Goal: Check status: Check status

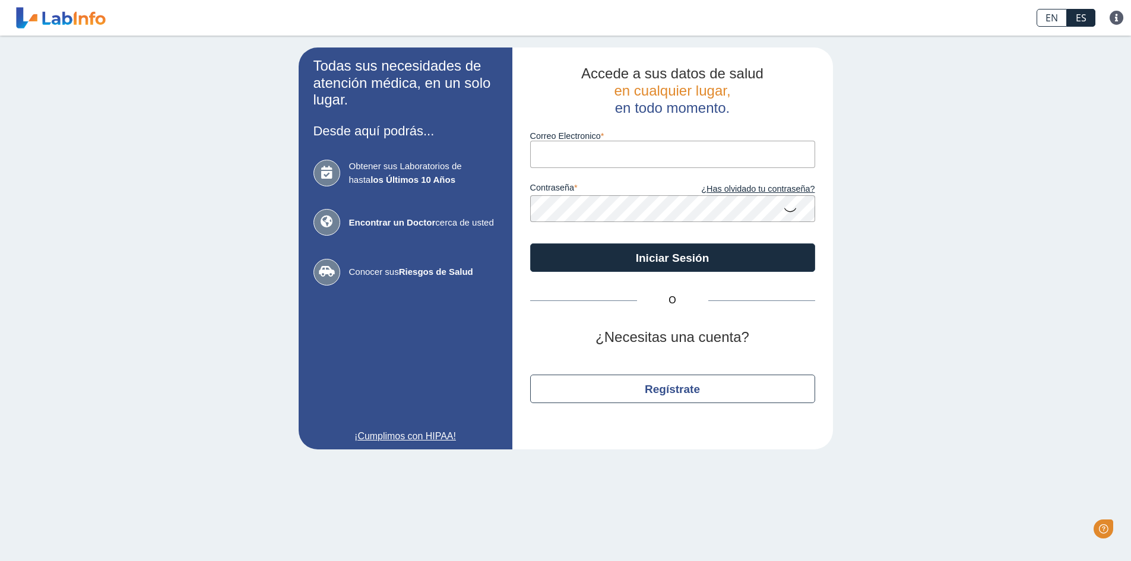
click at [564, 158] on input "Correo Electronico" at bounding box center [672, 154] width 285 height 27
type input "[EMAIL_ADDRESS][DOMAIN_NAME]"
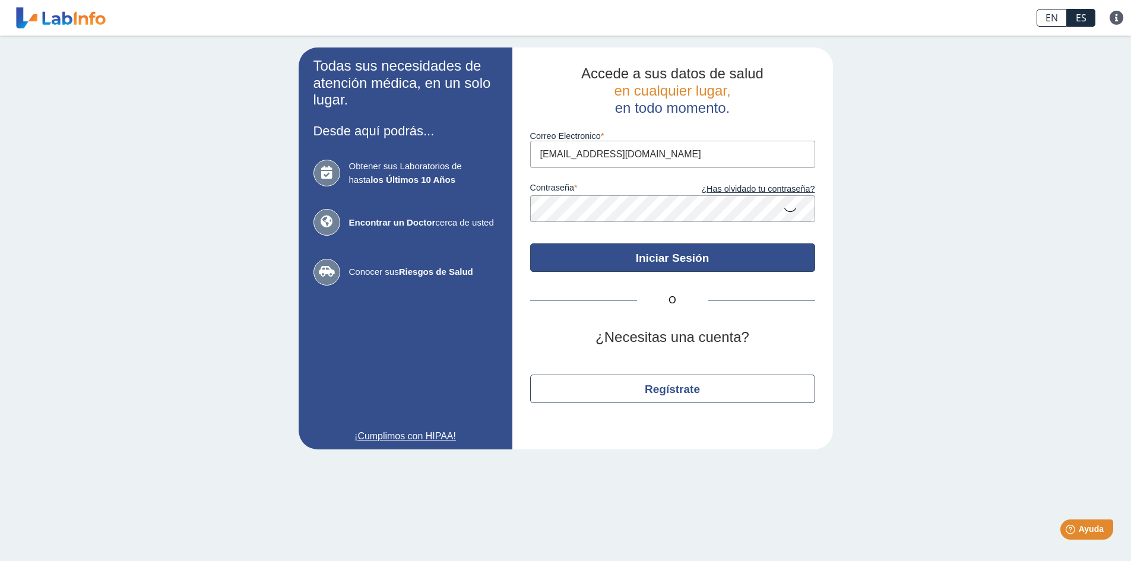
click at [601, 251] on button "Iniciar Sesión" at bounding box center [672, 257] width 285 height 28
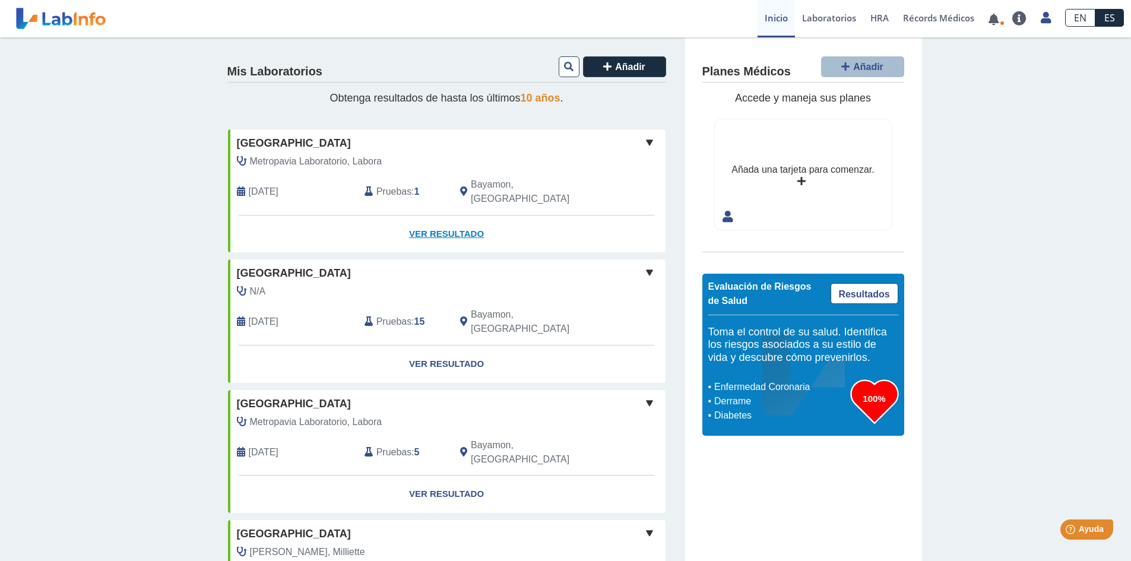
click at [420, 220] on link "Ver Resultado" at bounding box center [446, 233] width 437 height 37
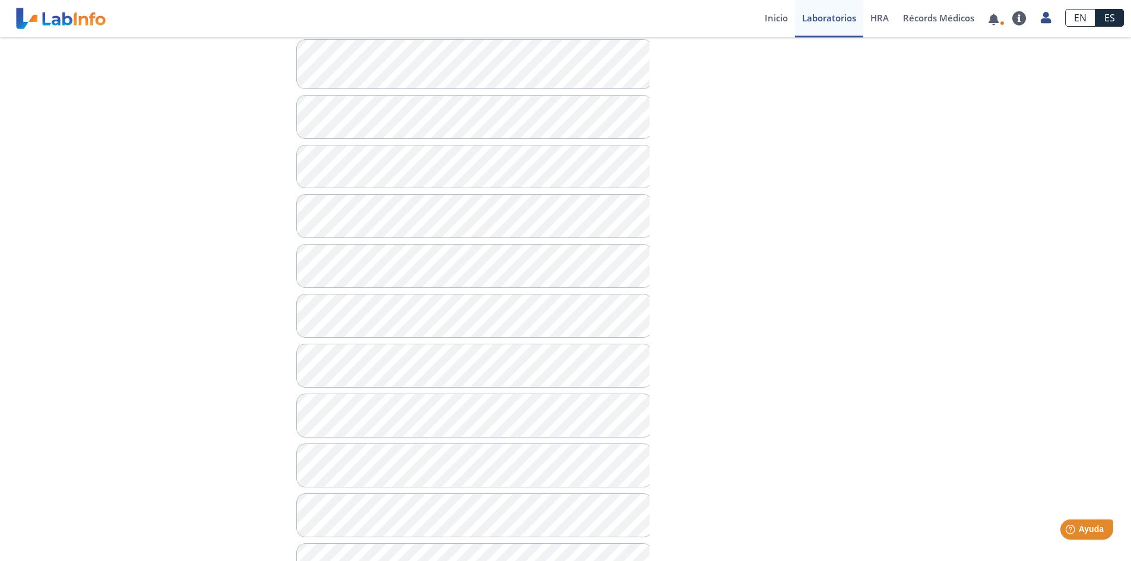
scroll to position [590, 0]
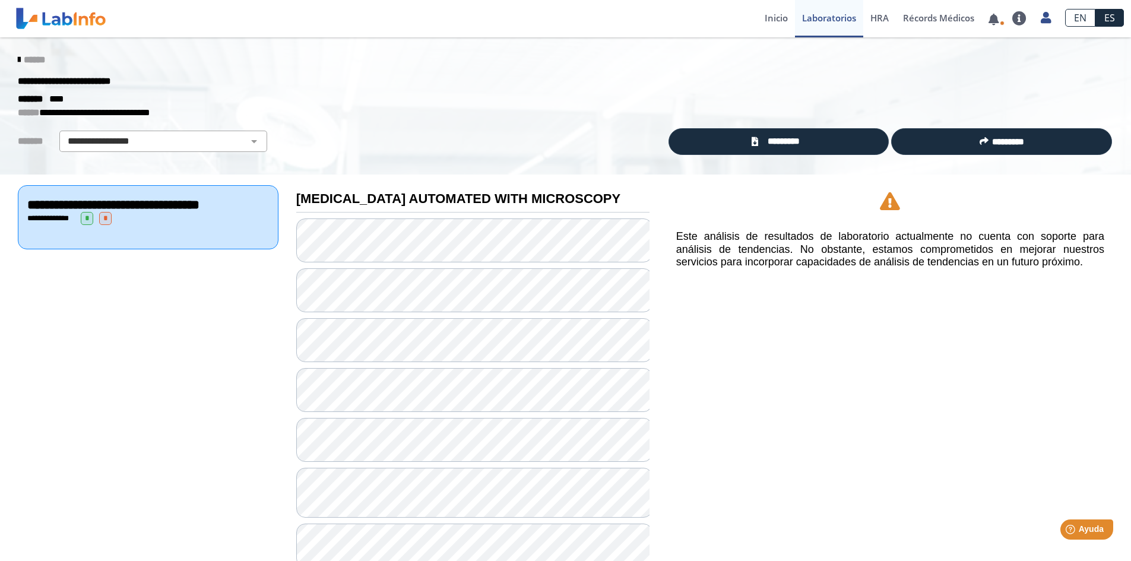
click at [18, 57] on icon at bounding box center [19, 59] width 2 height 9
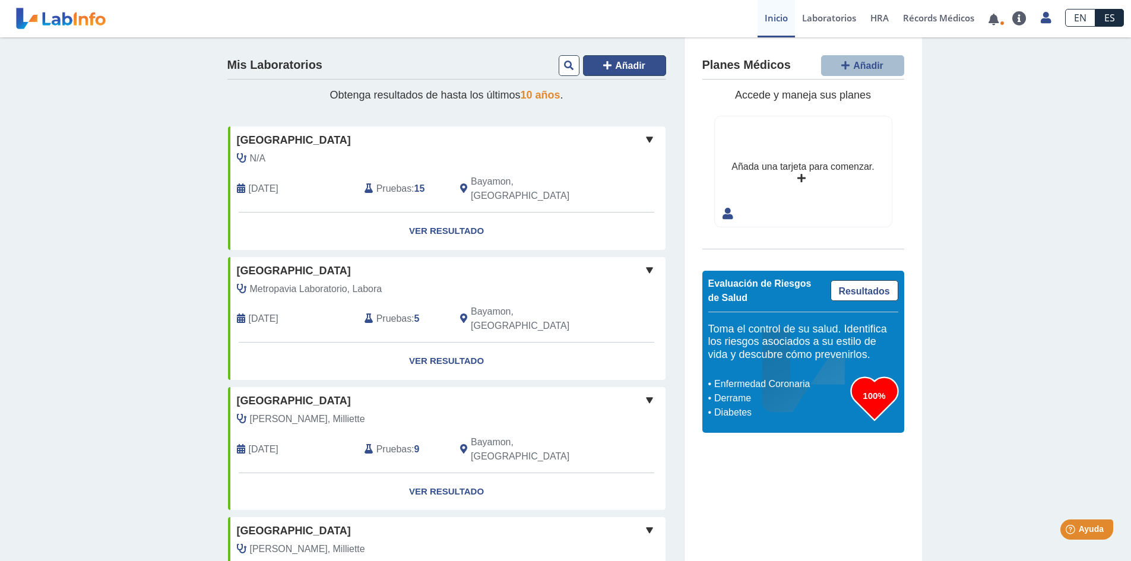
click at [607, 66] on icon at bounding box center [607, 65] width 8 height 9
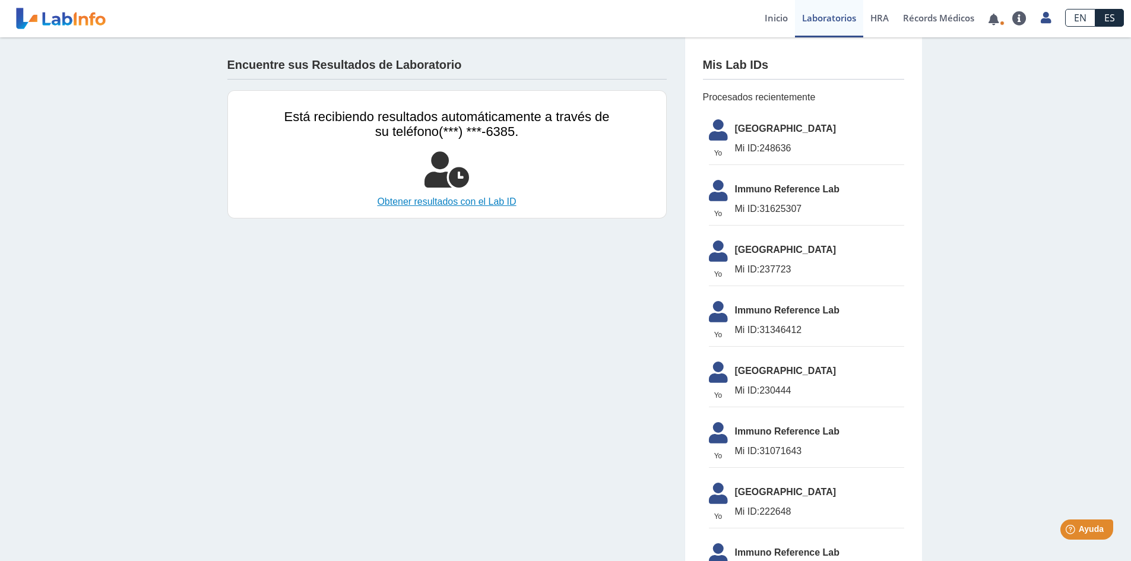
click at [465, 202] on link "Obtener resultados con el Lab ID" at bounding box center [446, 202] width 325 height 14
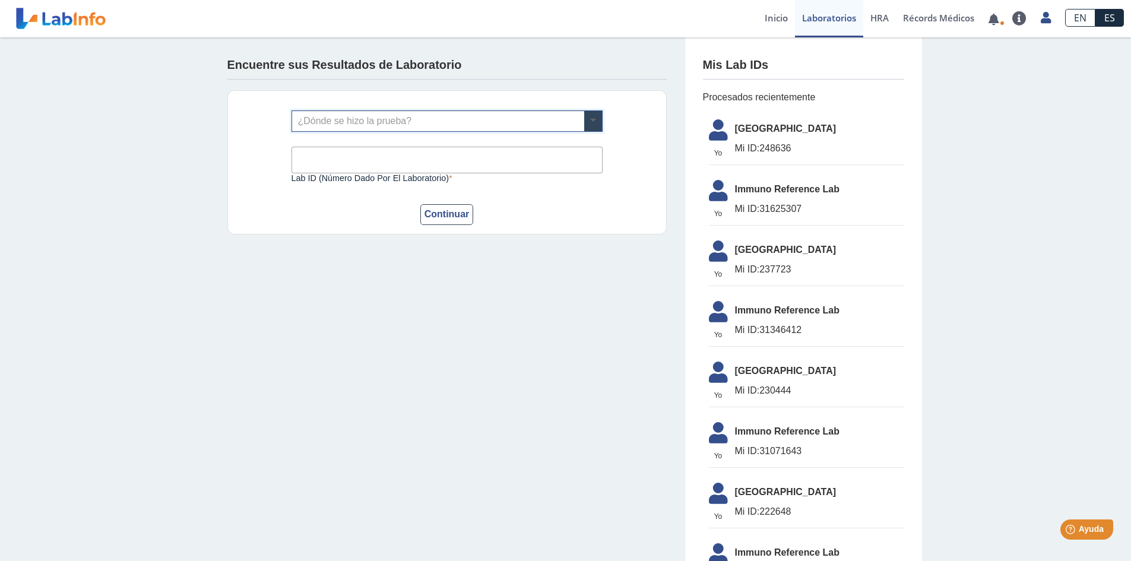
click at [585, 113] on span at bounding box center [593, 121] width 18 height 20
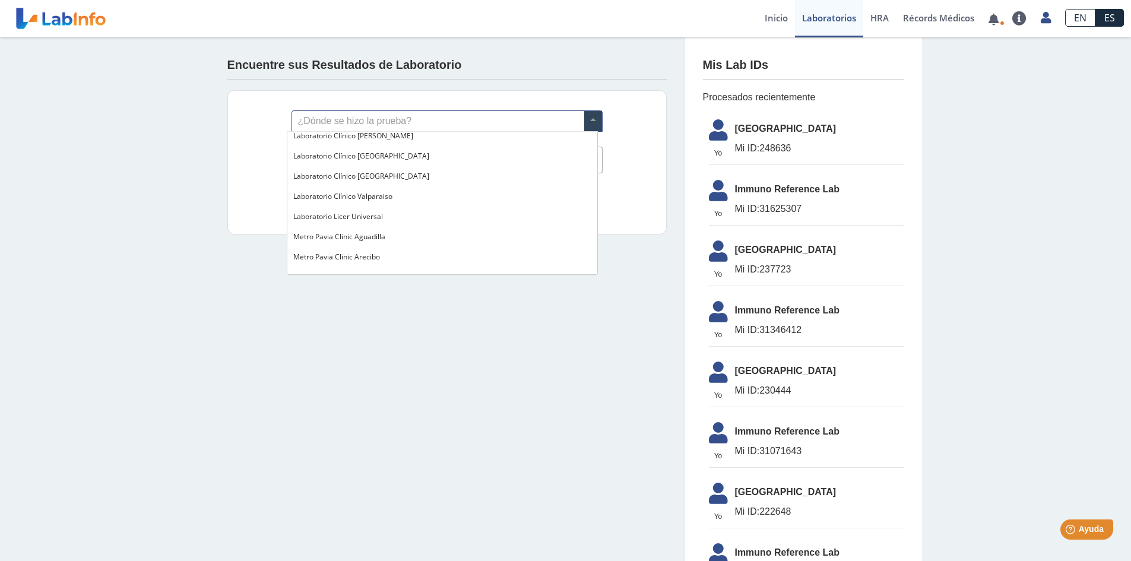
scroll to position [772, 0]
click at [362, 218] on span "[GEOGRAPHIC_DATA]" at bounding box center [329, 218] width 72 height 10
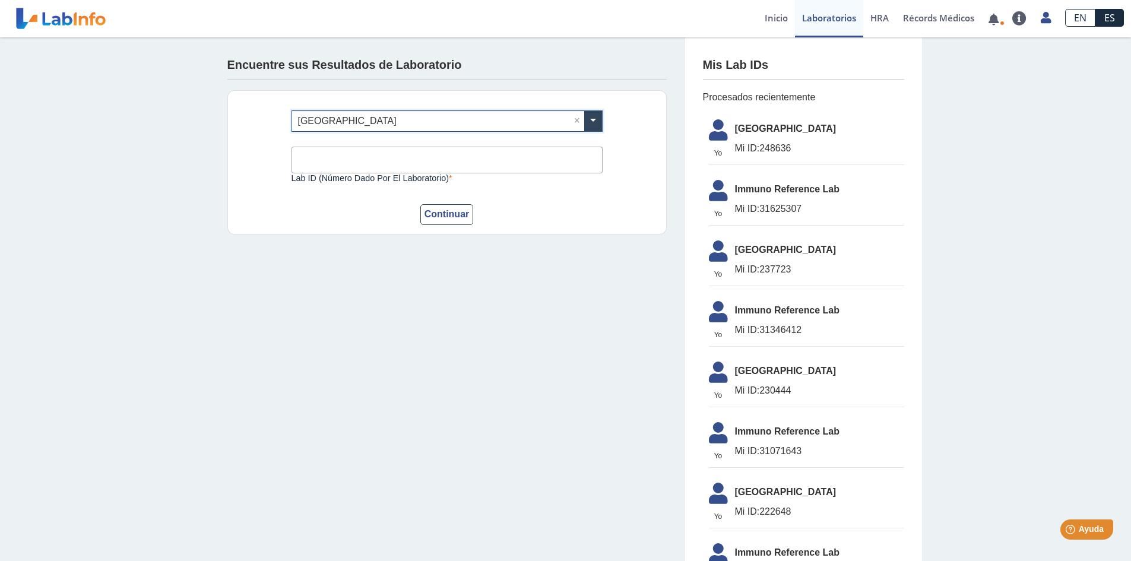
click at [354, 154] on input "Lab ID (número dado por el laboratorio)" at bounding box center [446, 160] width 311 height 27
type input "248636"
click at [433, 214] on button "Continuar" at bounding box center [446, 214] width 53 height 21
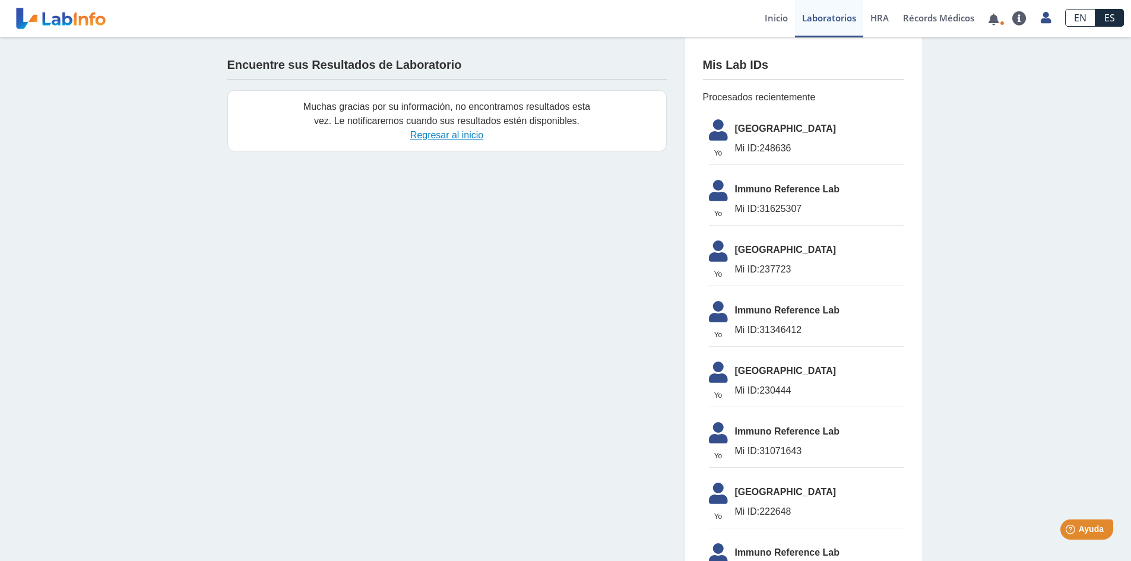
click at [433, 134] on link "Regresar al inicio" at bounding box center [446, 135] width 73 height 10
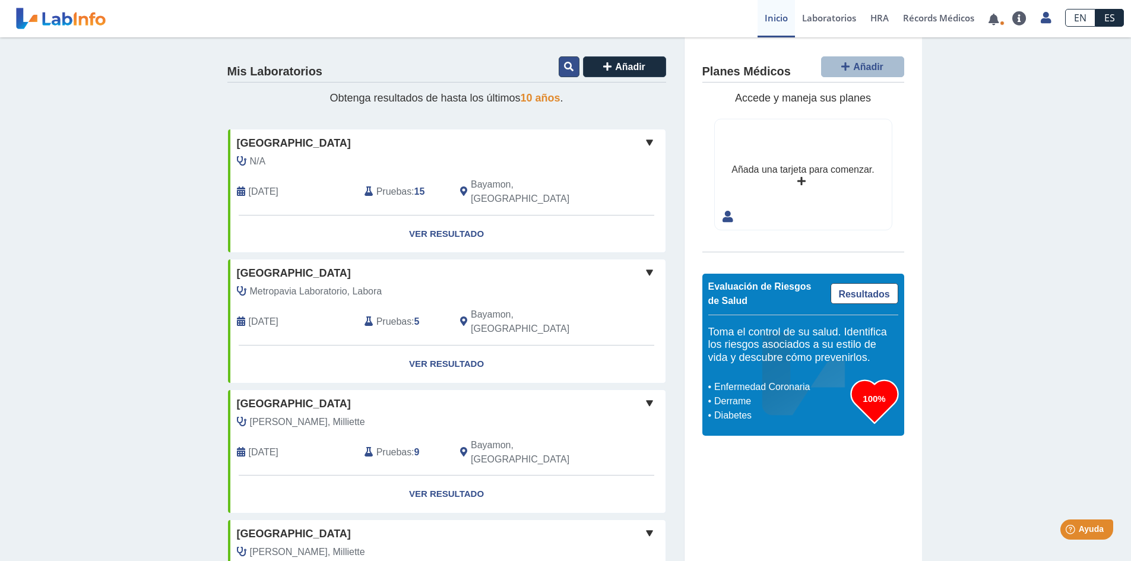
click at [564, 65] on icon at bounding box center [568, 66] width 9 height 9
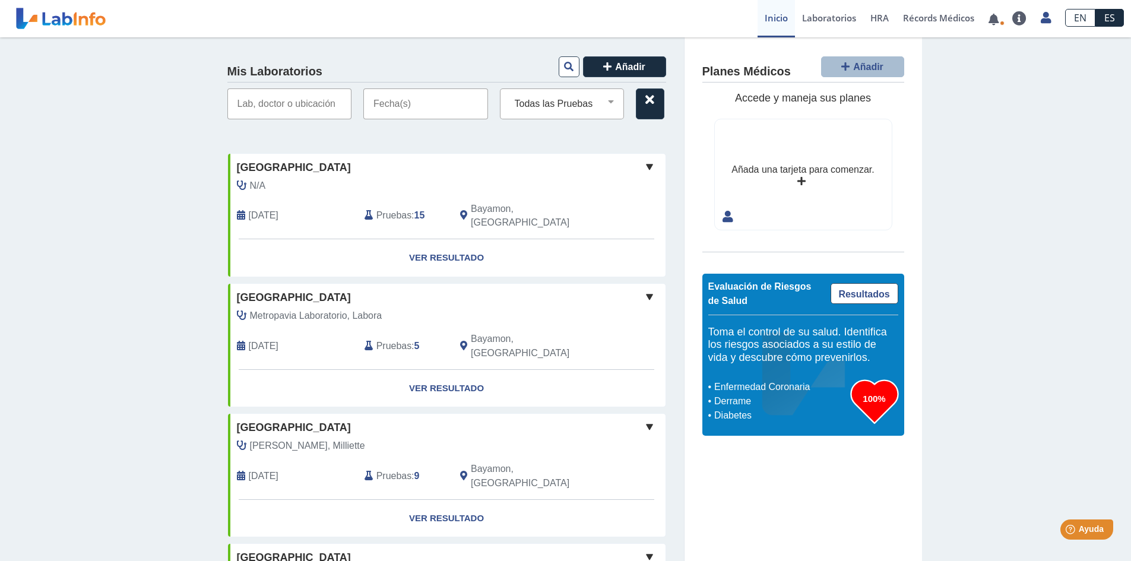
click at [412, 105] on input "text" at bounding box center [425, 103] width 125 height 31
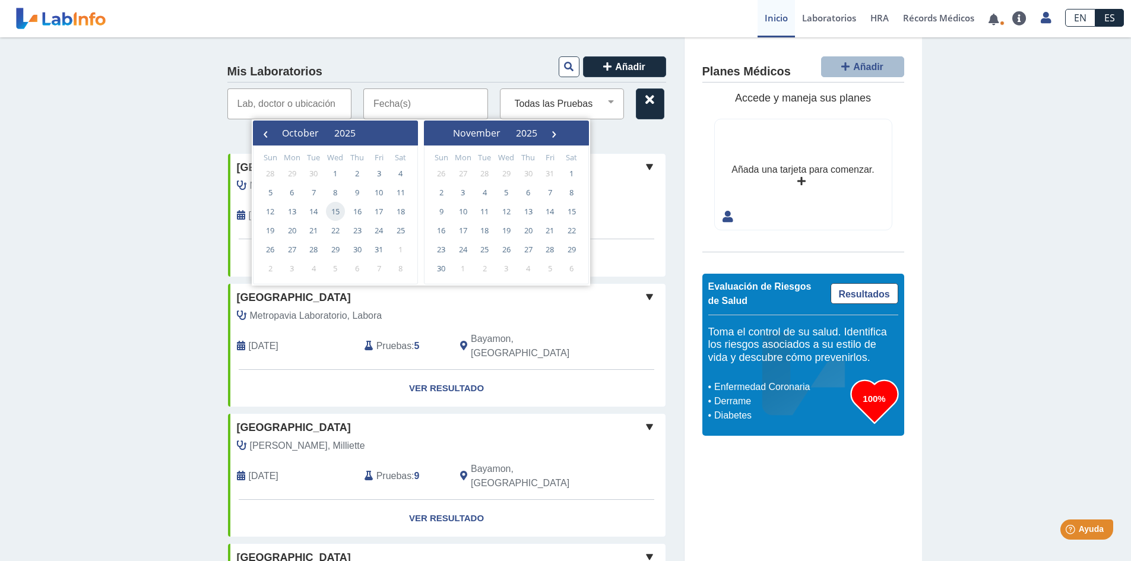
click at [335, 211] on span "15" at bounding box center [335, 211] width 19 height 19
click at [336, 211] on span "15" at bounding box center [335, 211] width 19 height 19
type input "10/15/2025 - 10/15/2025"
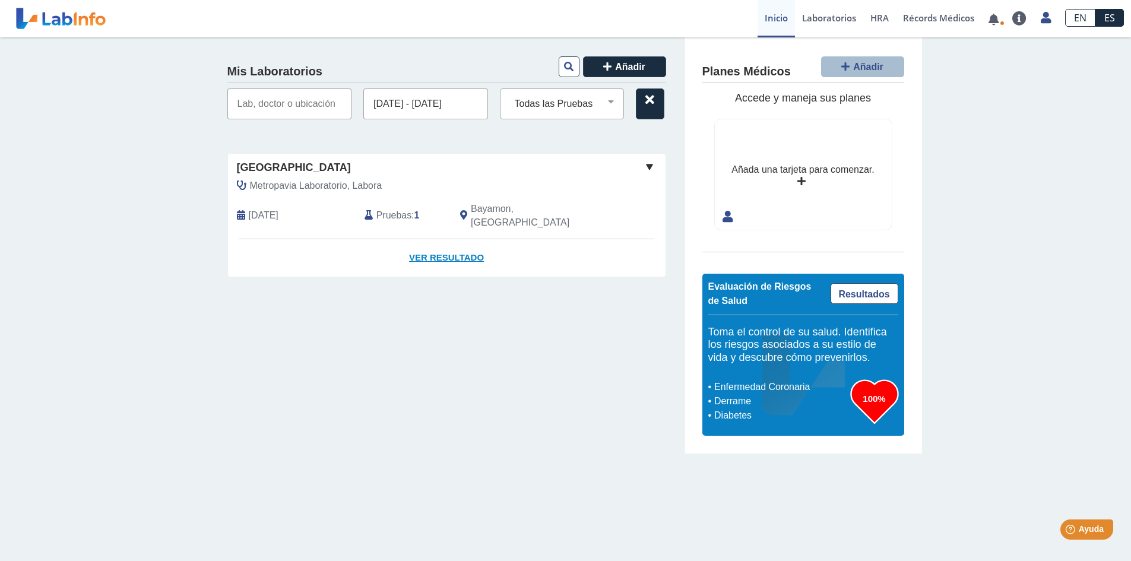
click at [443, 241] on link "Ver Resultado" at bounding box center [446, 257] width 437 height 37
